Goal: Information Seeking & Learning: Learn about a topic

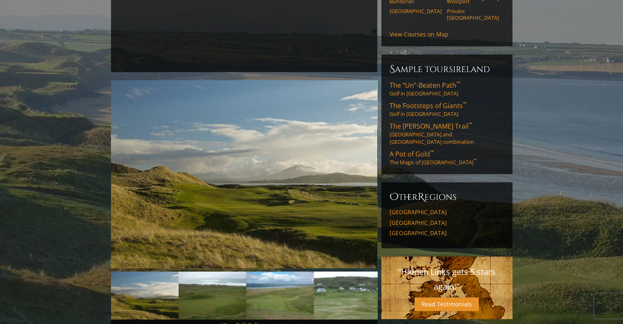
scroll to position [140, 0]
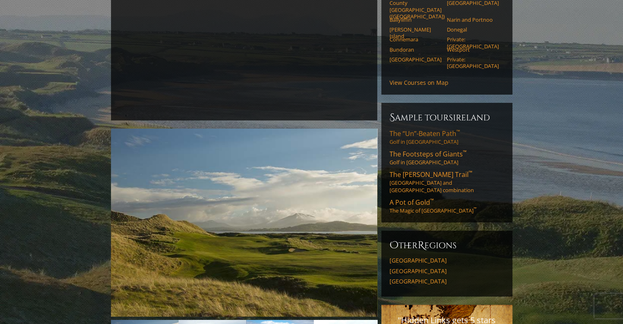
click at [420, 129] on span "The “Un”-Beaten Path ™" at bounding box center [424, 133] width 70 height 9
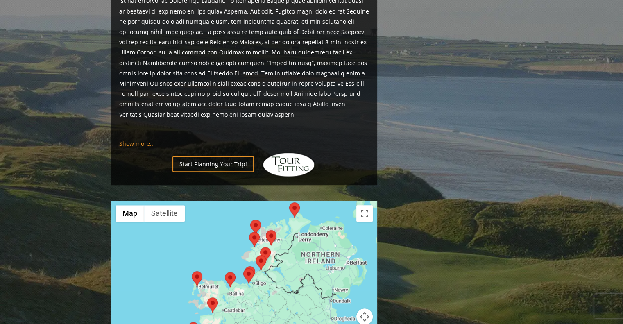
scroll to position [690, 0]
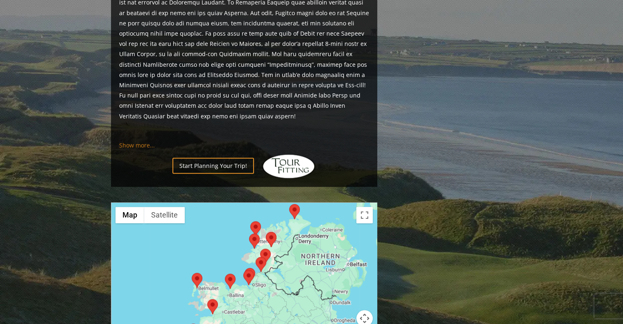
click at [132, 141] on span "Show more..." at bounding box center [137, 145] width 36 height 8
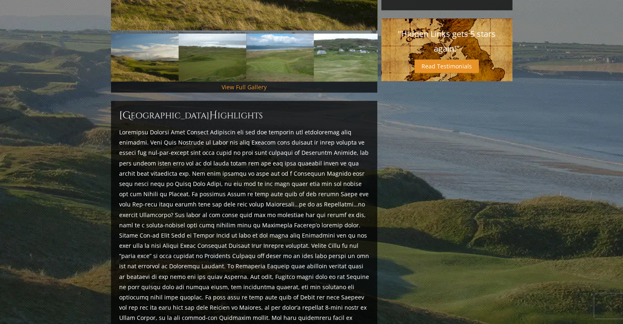
scroll to position [436, 0]
